Goal: Information Seeking & Learning: Learn about a topic

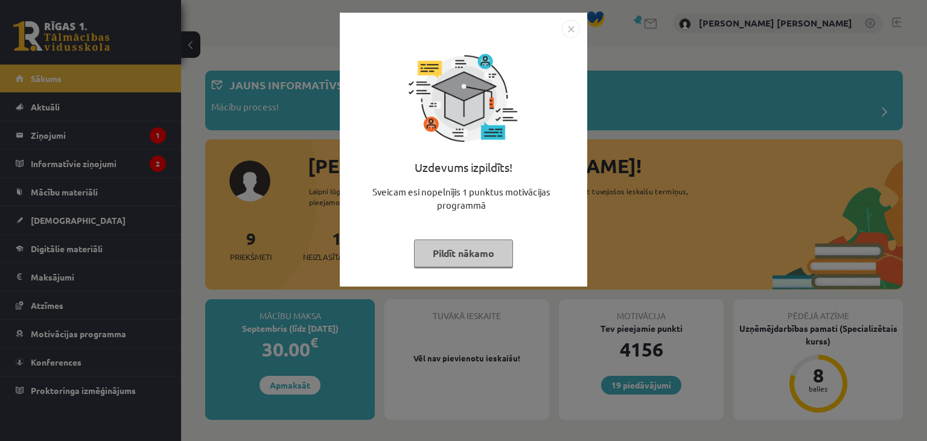
click at [431, 248] on button "Pildīt nākamo" at bounding box center [463, 254] width 99 height 28
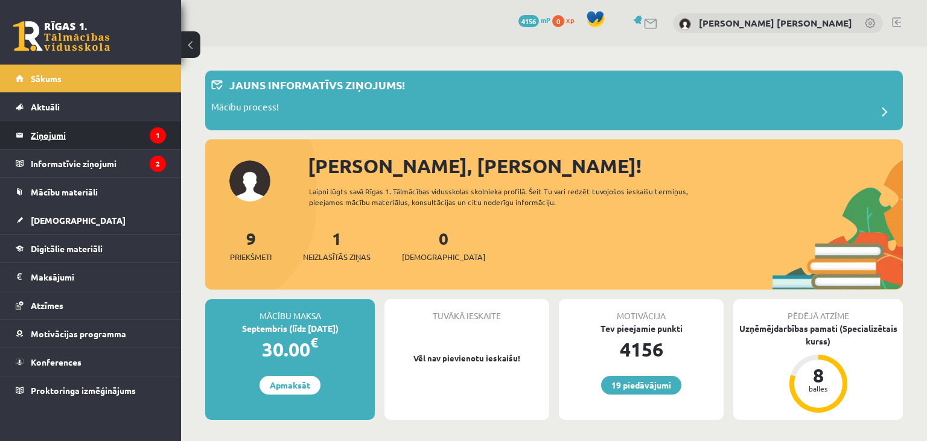
click at [119, 139] on legend "Ziņojumi 1" at bounding box center [98, 135] width 135 height 28
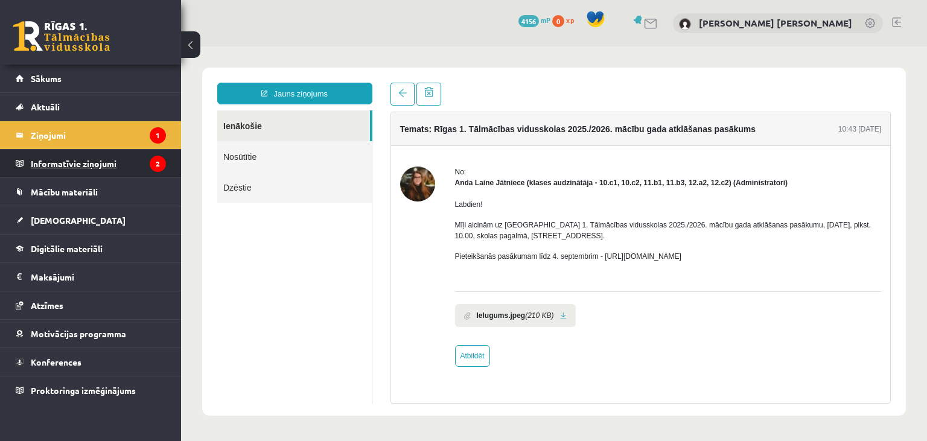
click at [146, 161] on legend "Informatīvie ziņojumi 2" at bounding box center [98, 164] width 135 height 28
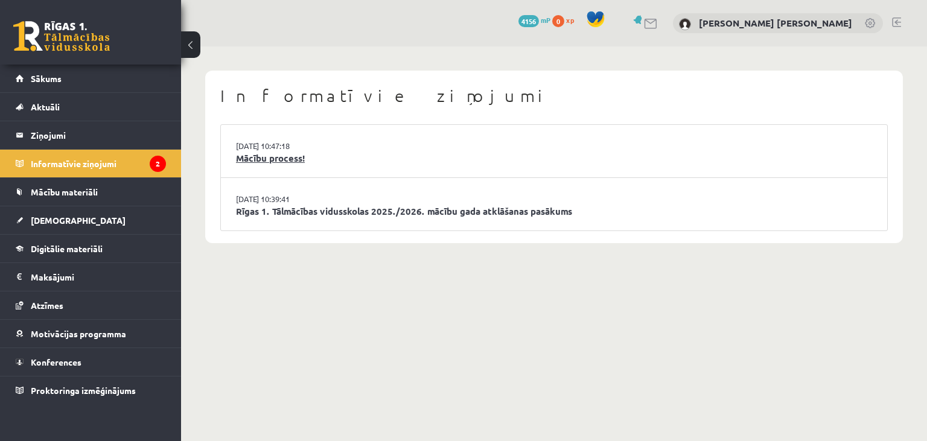
click at [306, 165] on link "Mācību process!" at bounding box center [554, 159] width 636 height 14
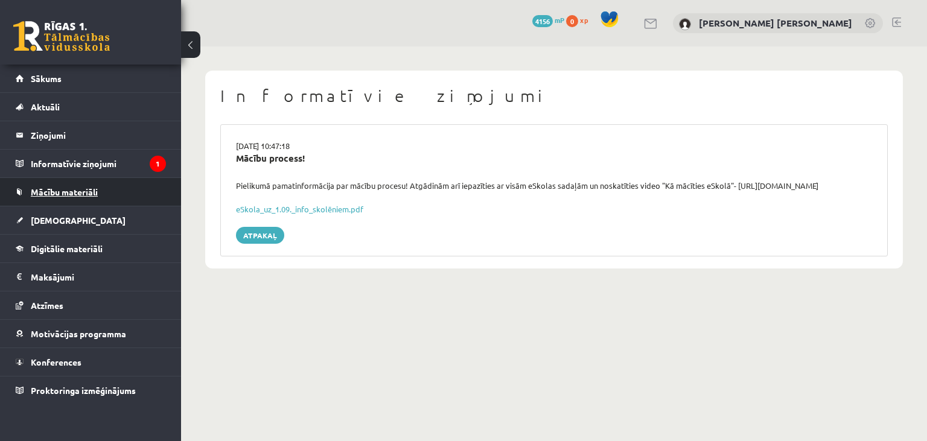
click at [113, 193] on link "Mācību materiāli" at bounding box center [91, 192] width 150 height 28
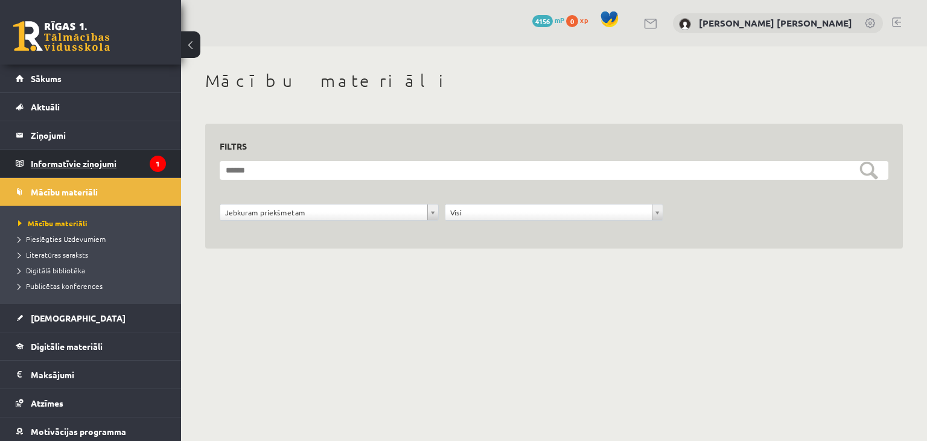
click at [112, 165] on legend "Informatīvie ziņojumi 1" at bounding box center [98, 164] width 135 height 28
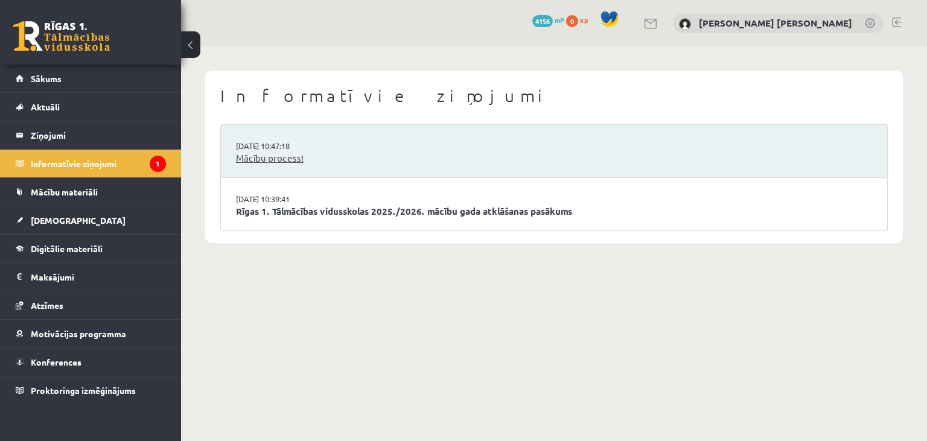
click at [264, 153] on link "Mācību process!" at bounding box center [554, 159] width 636 height 14
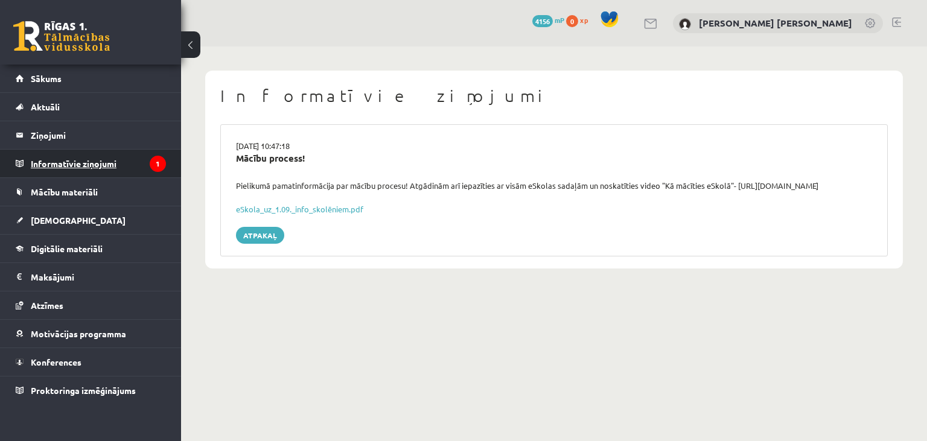
click at [143, 165] on legend "Informatīvie ziņojumi 1" at bounding box center [98, 164] width 135 height 28
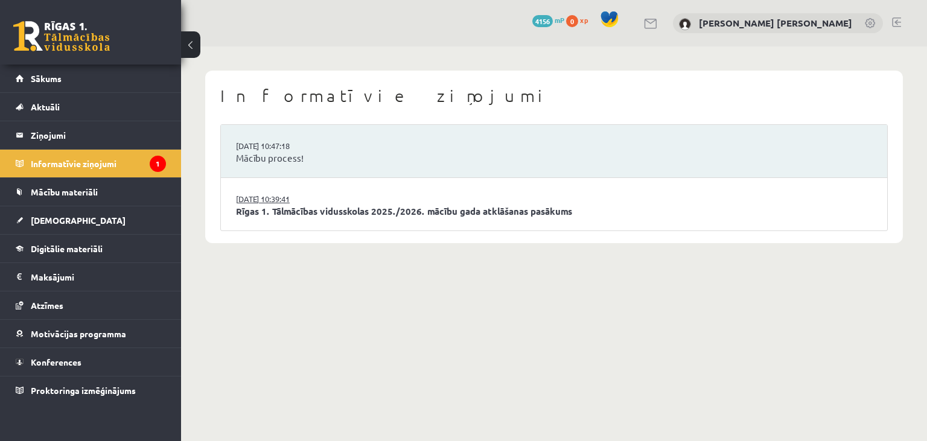
click at [261, 199] on link "[DATE] 10:39:41" at bounding box center [281, 199] width 91 height 12
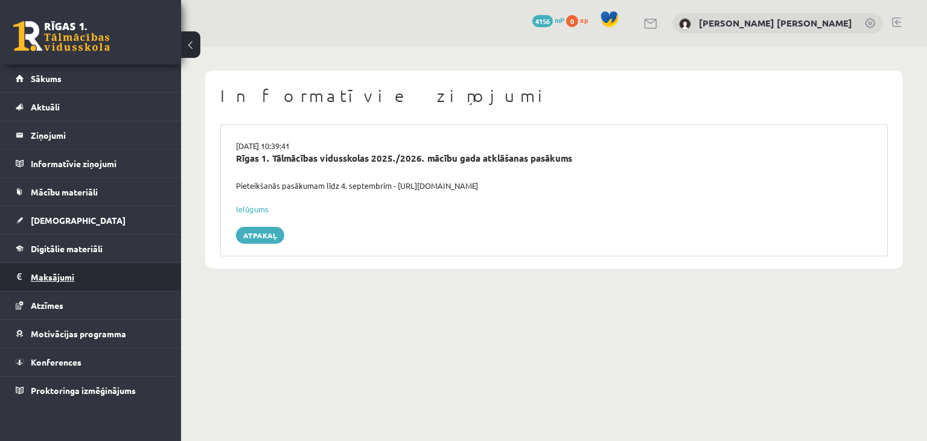
click at [113, 272] on legend "Maksājumi 0" at bounding box center [98, 277] width 135 height 28
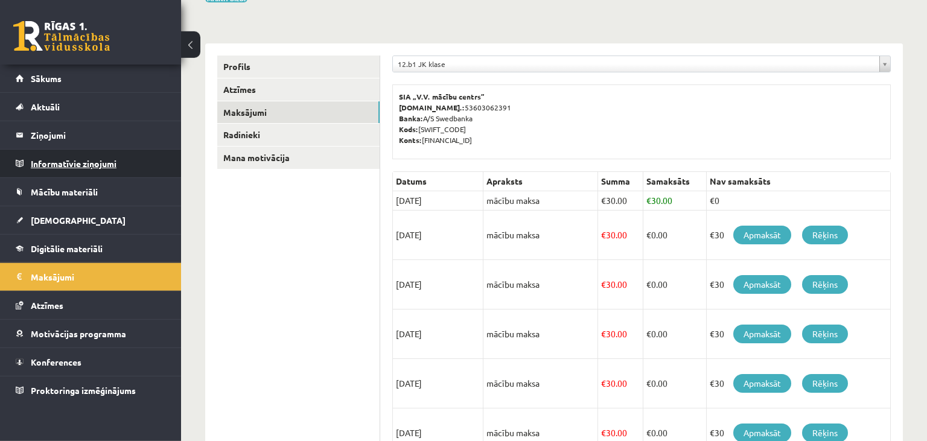
scroll to position [94, 0]
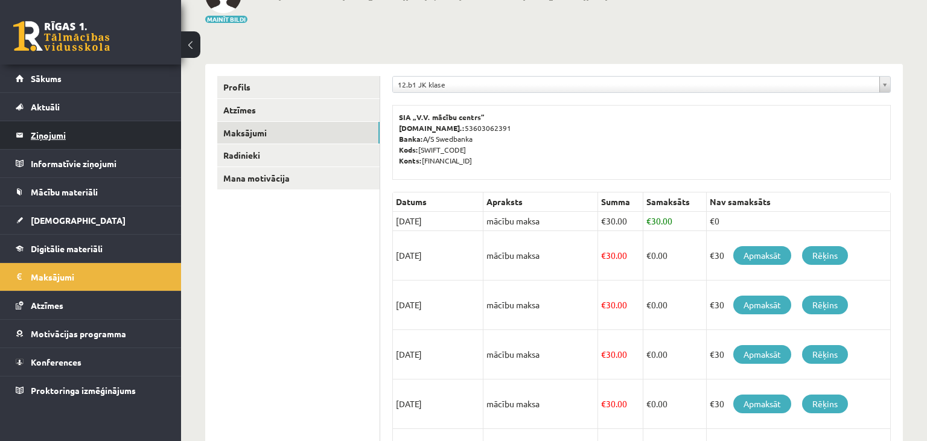
click at [83, 144] on legend "Ziņojumi 0" at bounding box center [98, 135] width 135 height 28
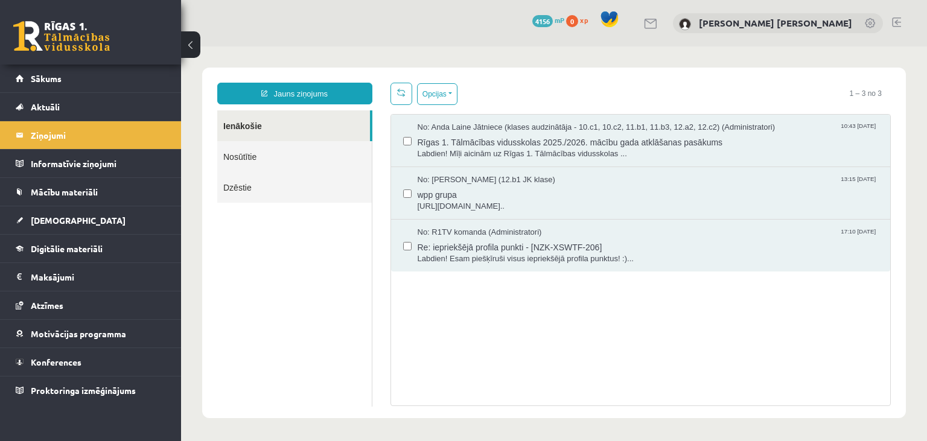
click at [302, 158] on link "Nosūtītie" at bounding box center [294, 156] width 155 height 31
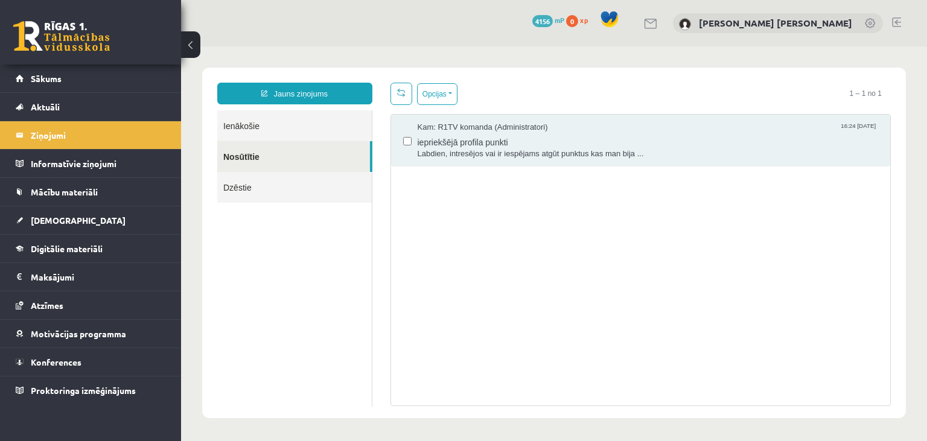
click at [318, 132] on link "Ienākošie" at bounding box center [294, 125] width 155 height 31
